Goal: Information Seeking & Learning: Learn about a topic

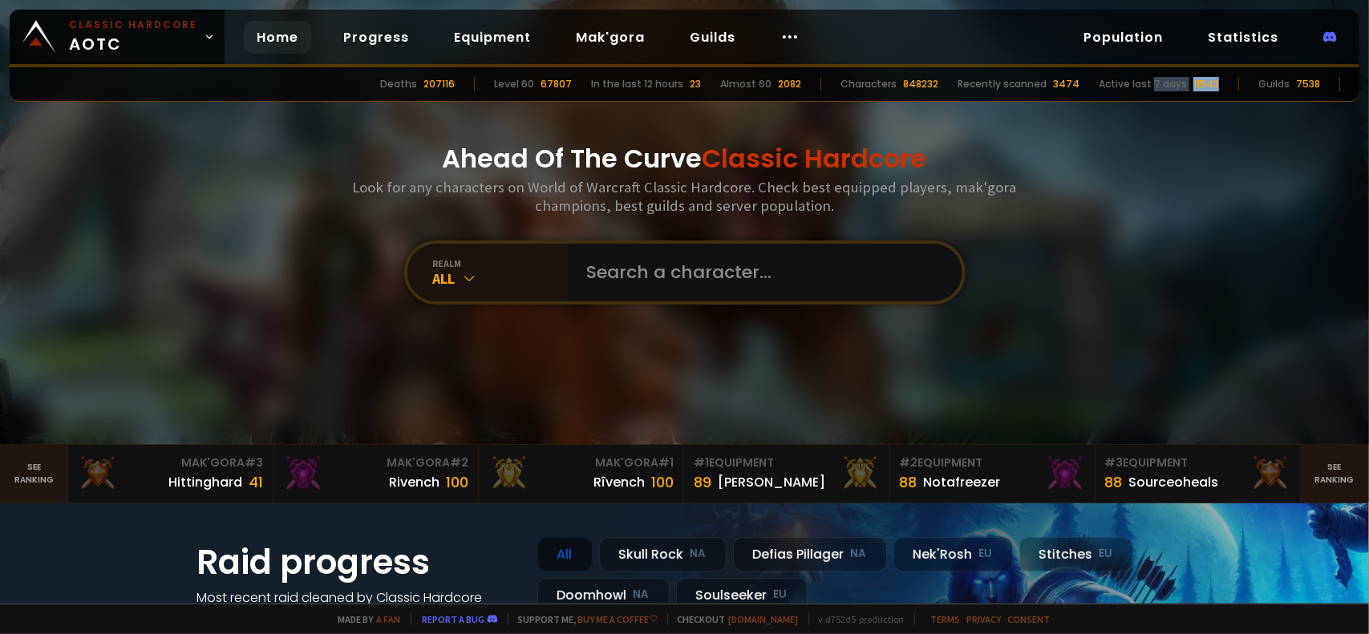
drag, startPoint x: 1219, startPoint y: 88, endPoint x: 1159, endPoint y: 87, distance: 60.1
click at [1159, 87] on div "Active last 7 days 11543" at bounding box center [1158, 84] width 120 height 14
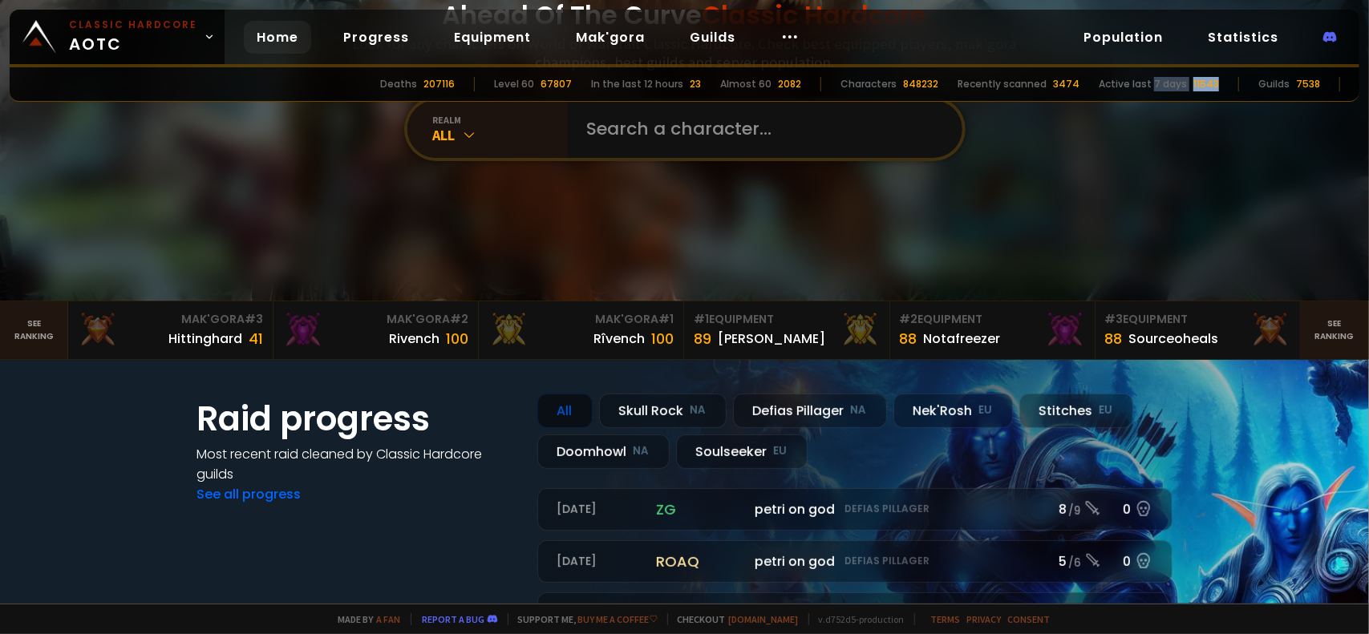
scroll to position [401, 0]
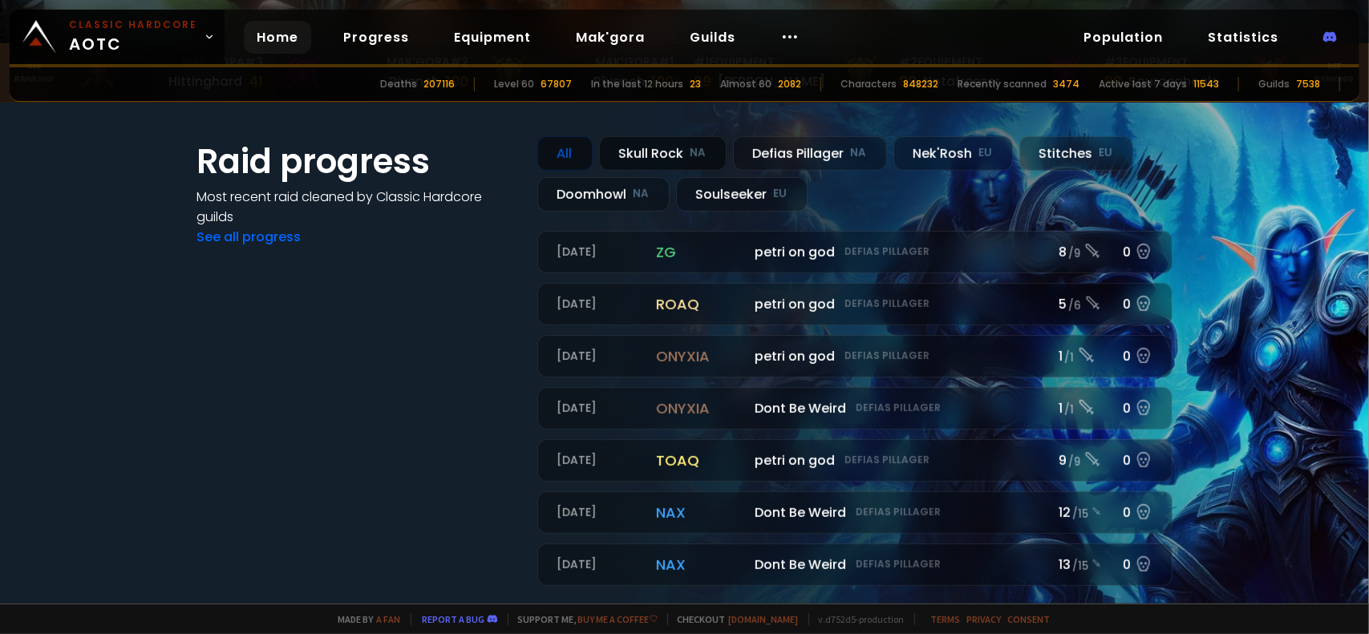
click at [646, 160] on div "Skull Rock NA" at bounding box center [662, 153] width 127 height 34
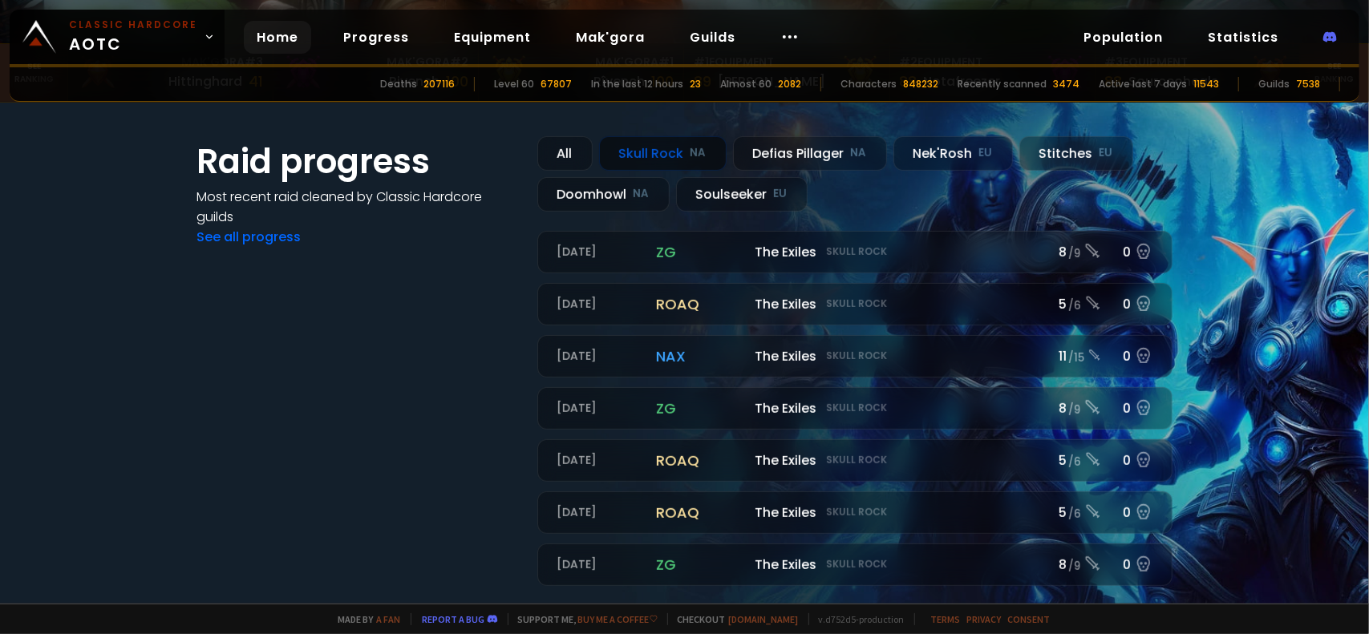
click at [766, 127] on div "Raid progress Most recent raid cleaned by Classic Hardcore guilds See all progr…" at bounding box center [685, 361] width 1042 height 517
click at [789, 144] on div "Defias Pillager NA" at bounding box center [810, 153] width 154 height 34
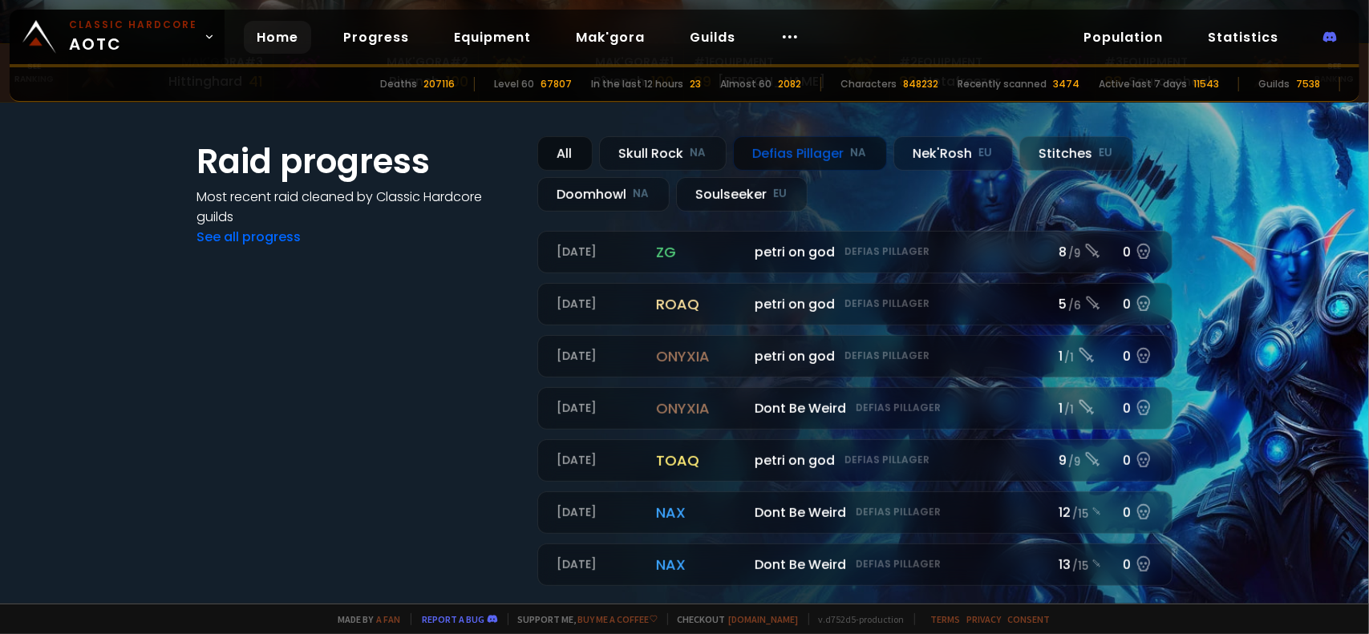
click at [551, 150] on div "All" at bounding box center [564, 153] width 55 height 34
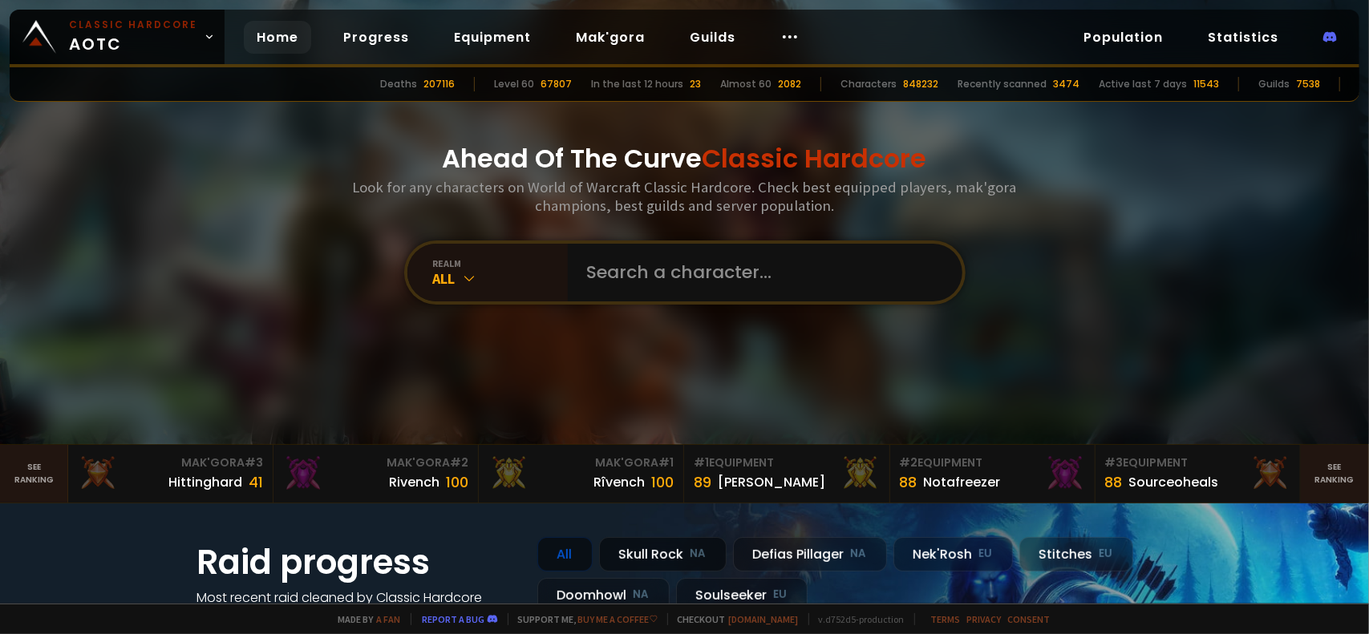
scroll to position [0, 0]
click at [780, 36] on icon at bounding box center [789, 36] width 19 height 19
click at [1247, 28] on link "Statistics" at bounding box center [1243, 37] width 96 height 33
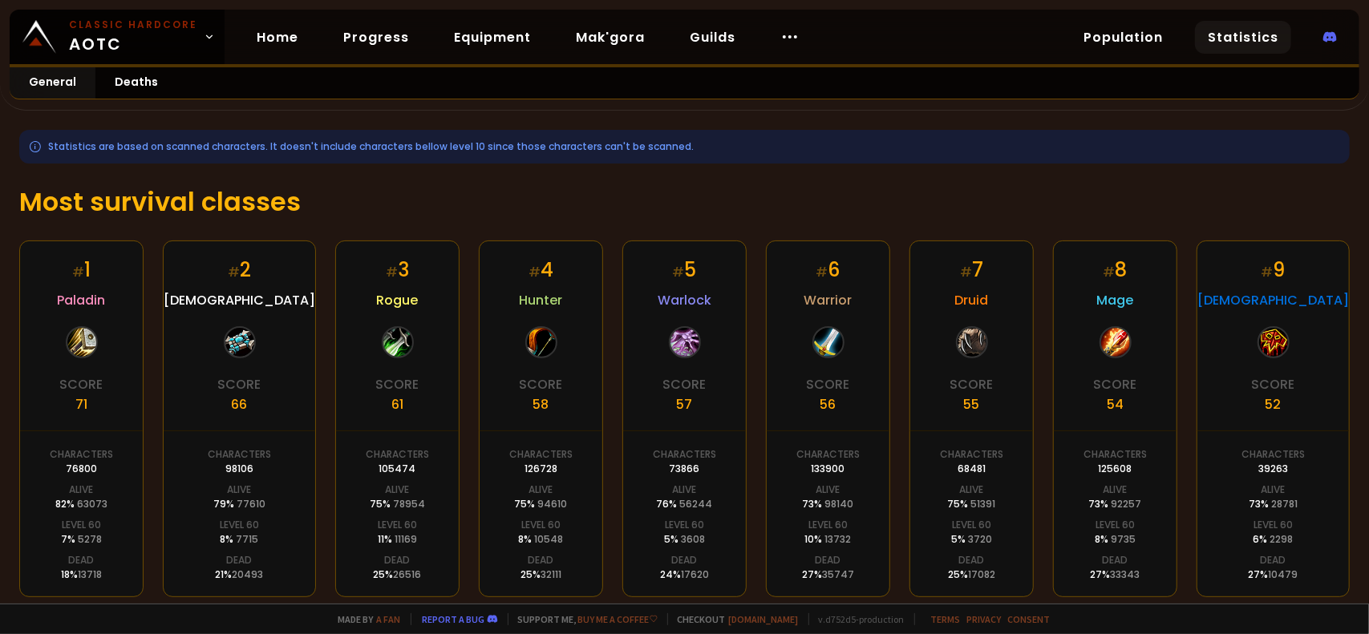
scroll to position [173, 0]
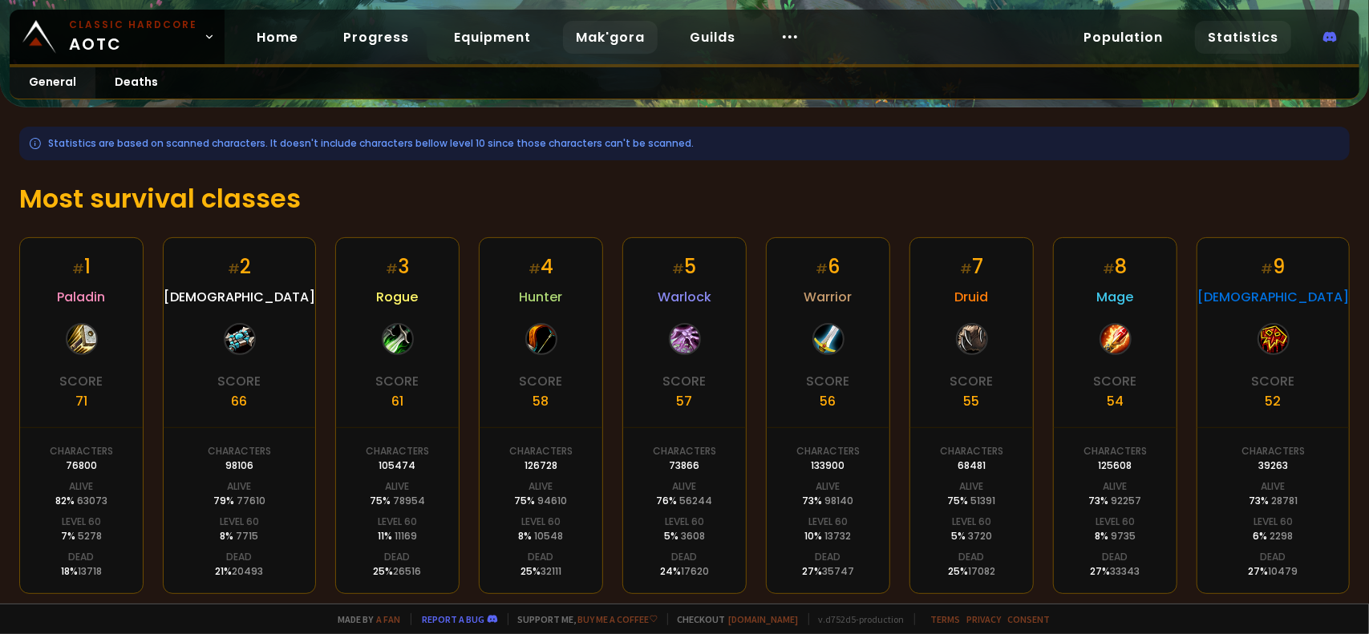
click at [609, 31] on link "Mak'gora" at bounding box center [610, 37] width 95 height 33
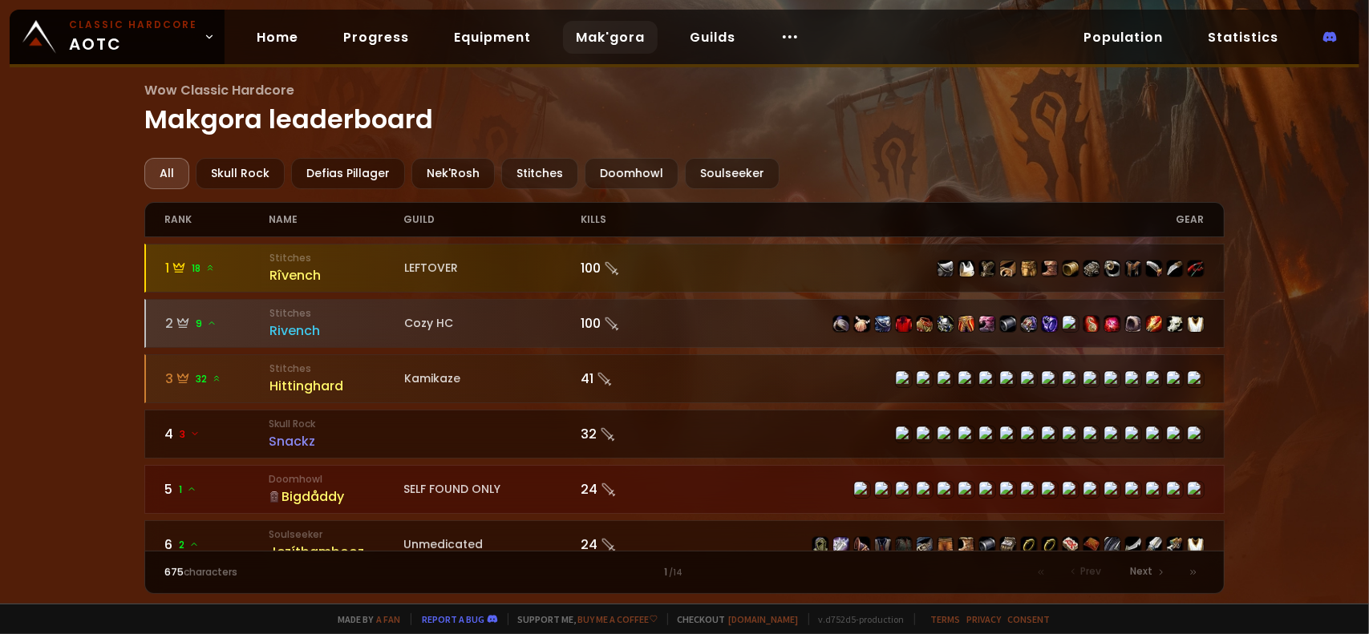
click at [869, 231] on div "gear" at bounding box center [944, 220] width 520 height 34
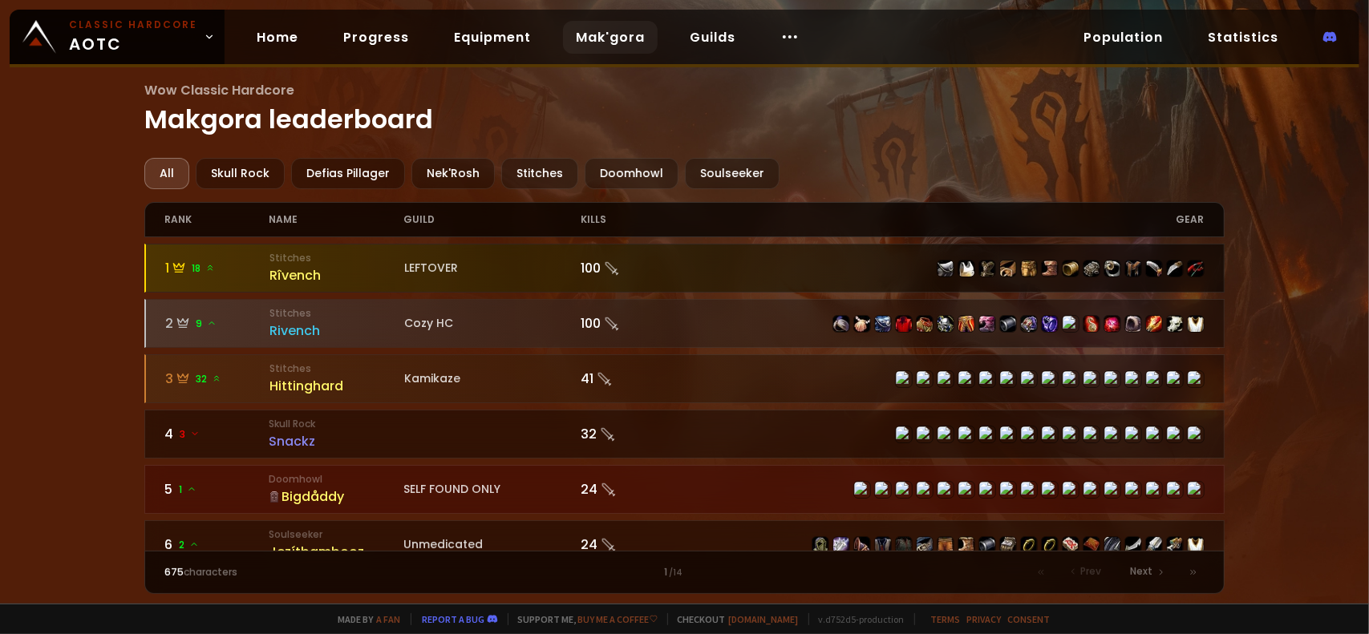
click at [853, 245] on div at bounding box center [684, 268] width 1077 height 47
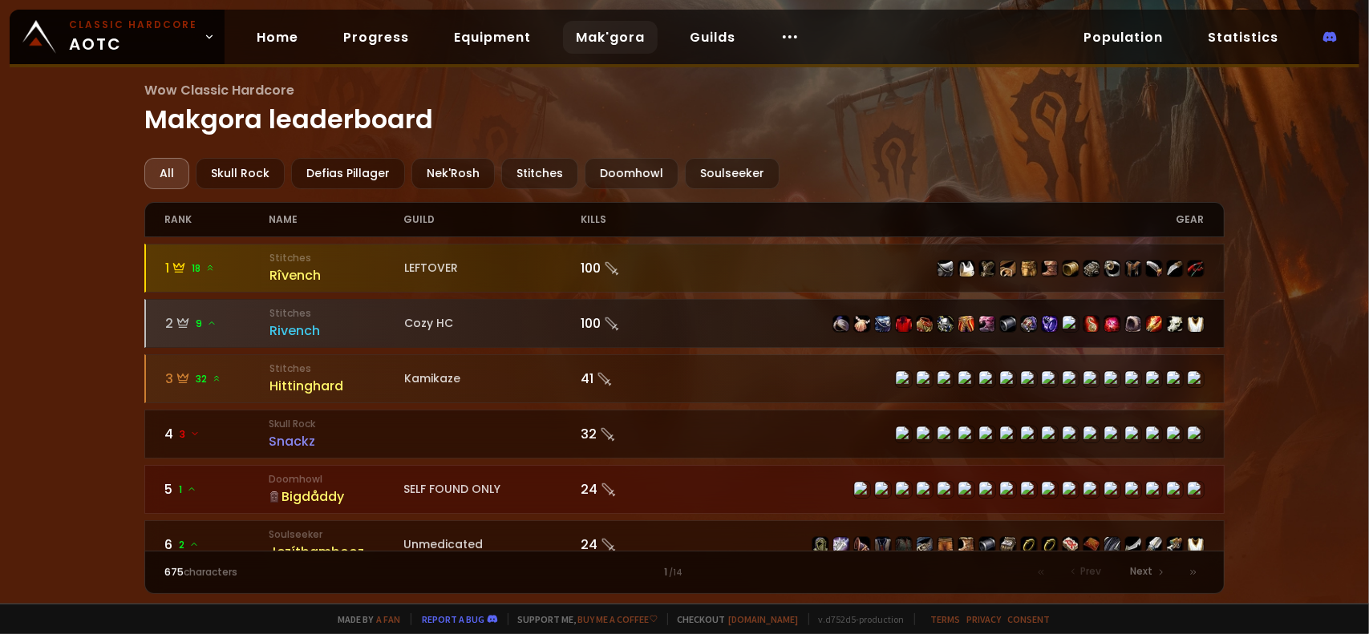
click at [745, 307] on div at bounding box center [684, 323] width 1077 height 47
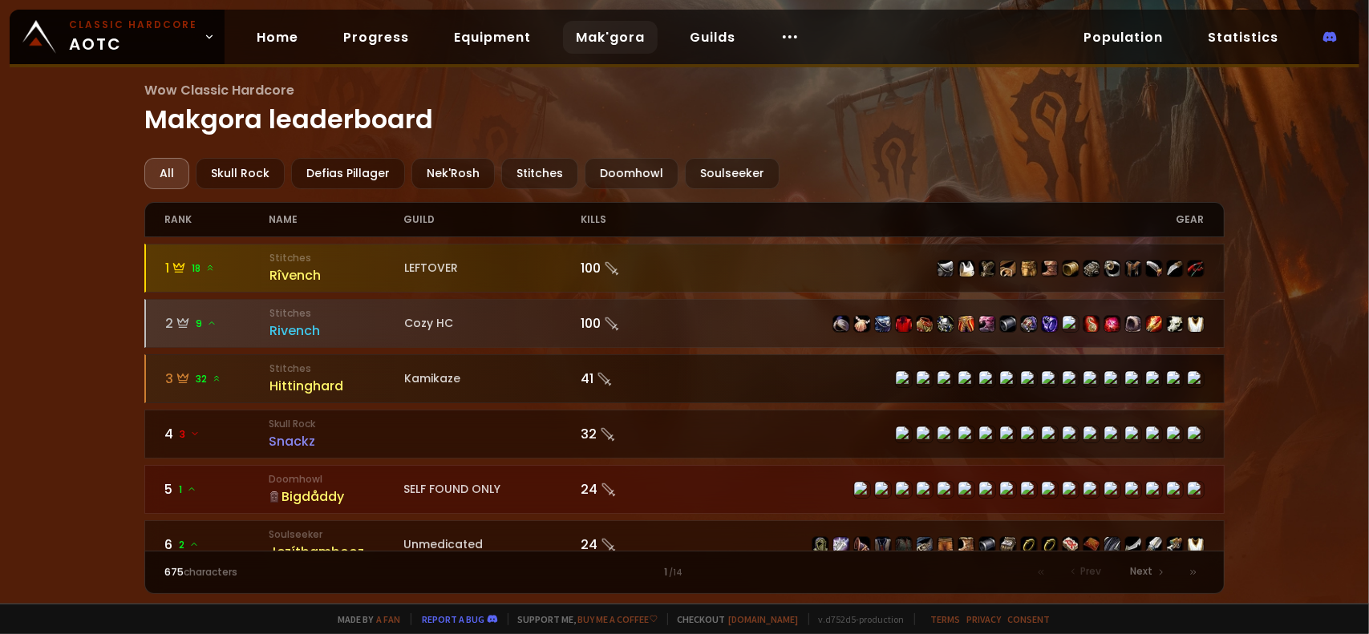
click at [805, 385] on div at bounding box center [684, 378] width 1077 height 47
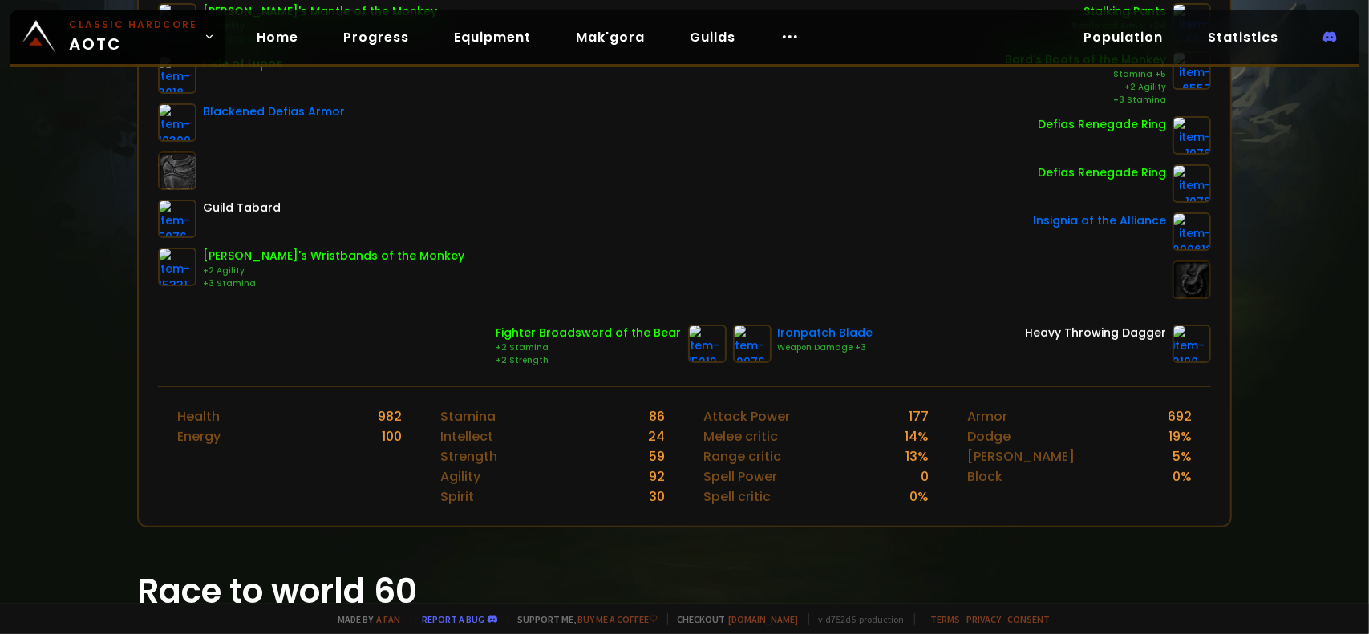
scroll to position [401, 0]
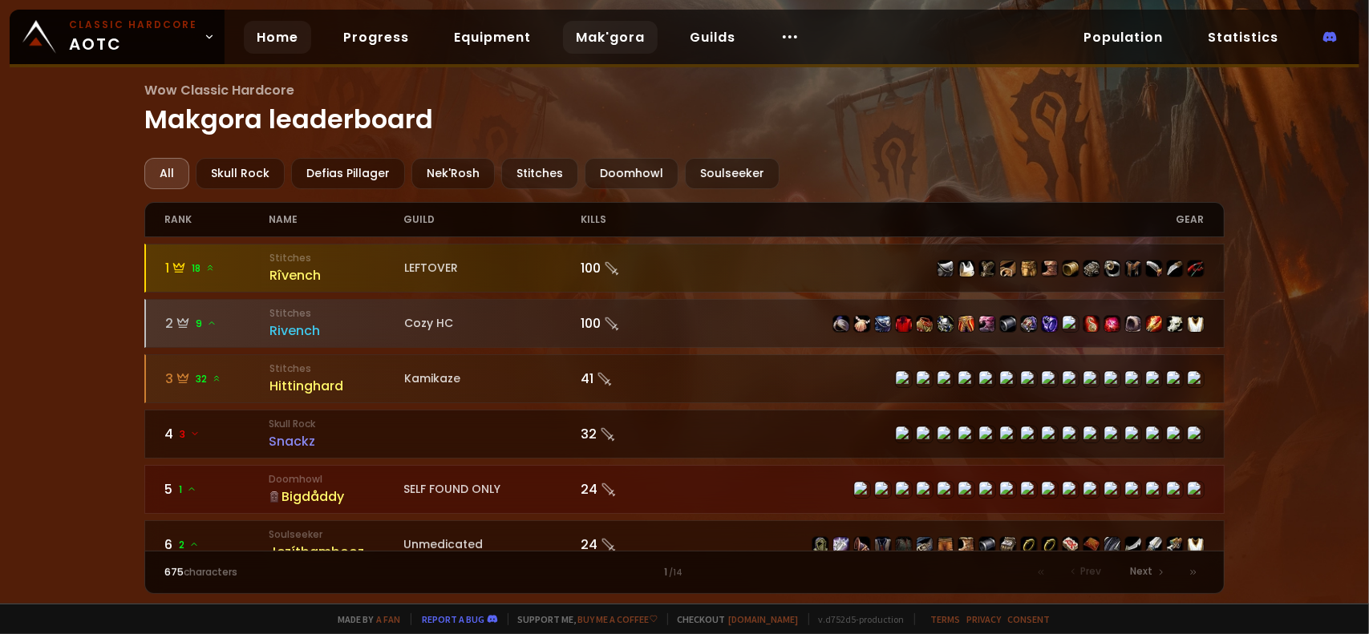
click at [282, 38] on link "Home" at bounding box center [277, 37] width 67 height 33
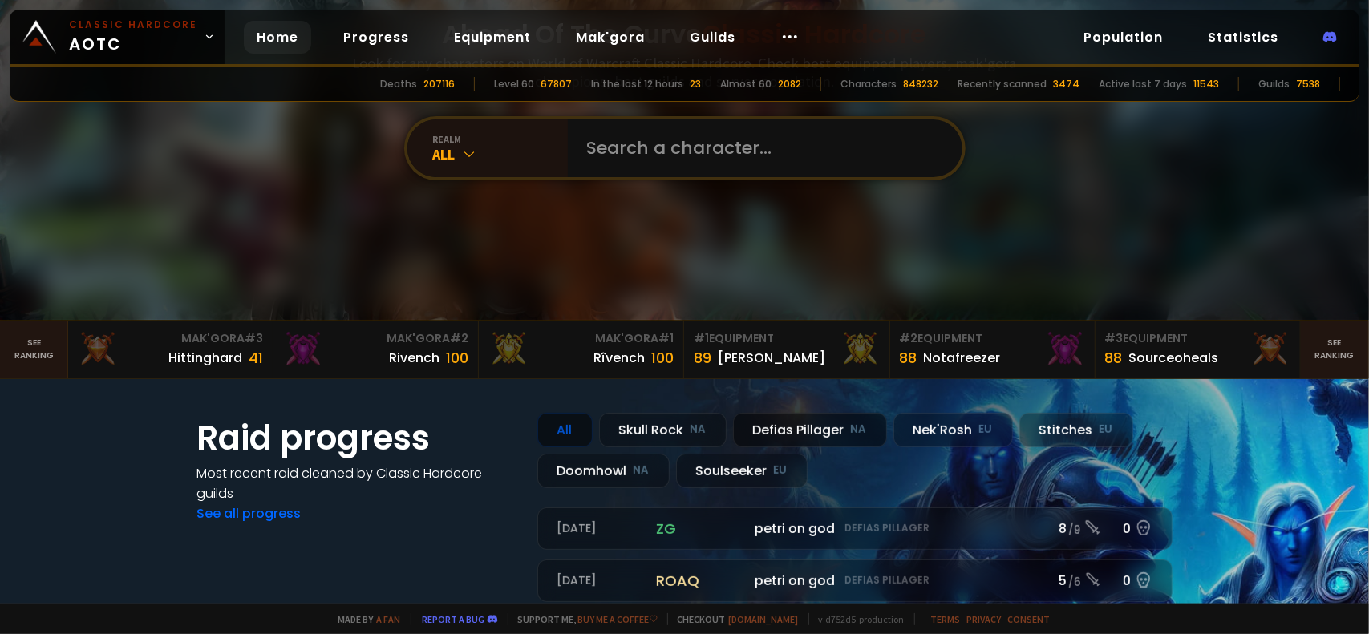
scroll to position [321, 0]
